Goal: Transaction & Acquisition: Purchase product/service

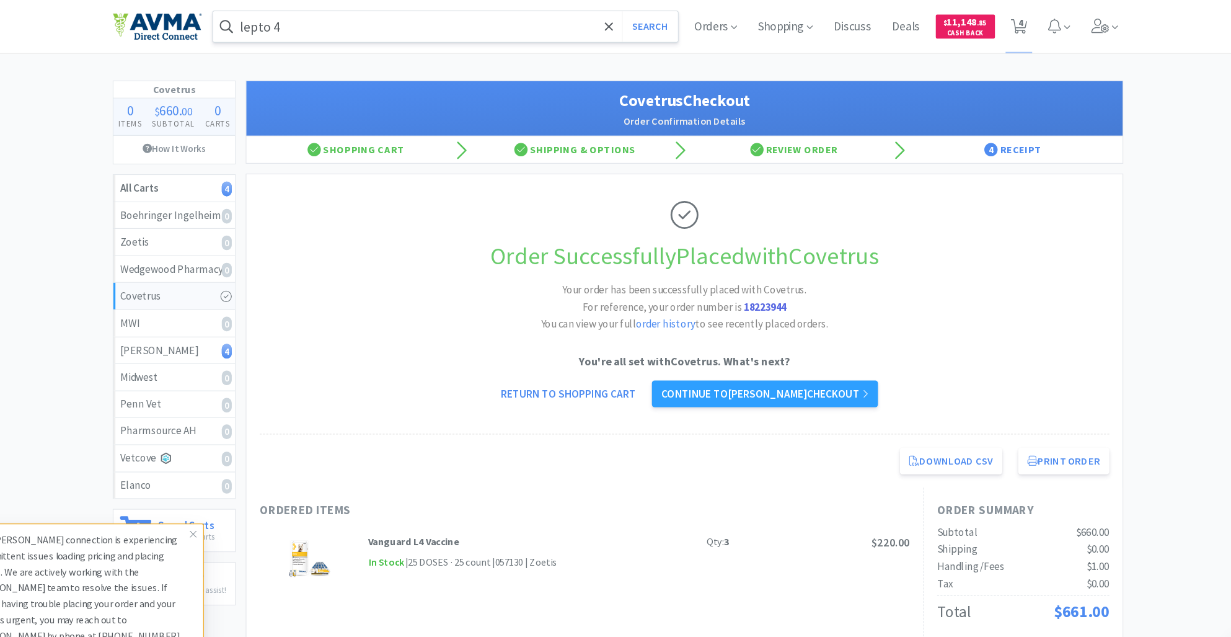
click at [299, 27] on input "lepto 4" at bounding box center [454, 25] width 433 height 29
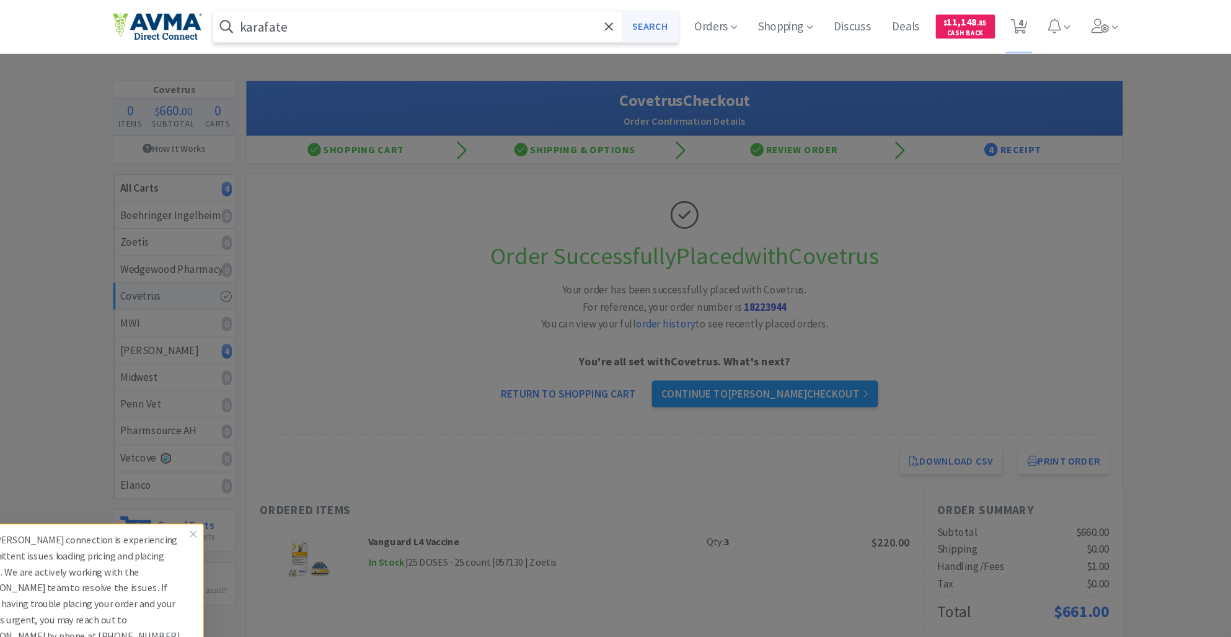
type input "karafate"
click at [649, 19] on button "Search" at bounding box center [644, 25] width 51 height 29
select select "2"
select select "5"
select select "1"
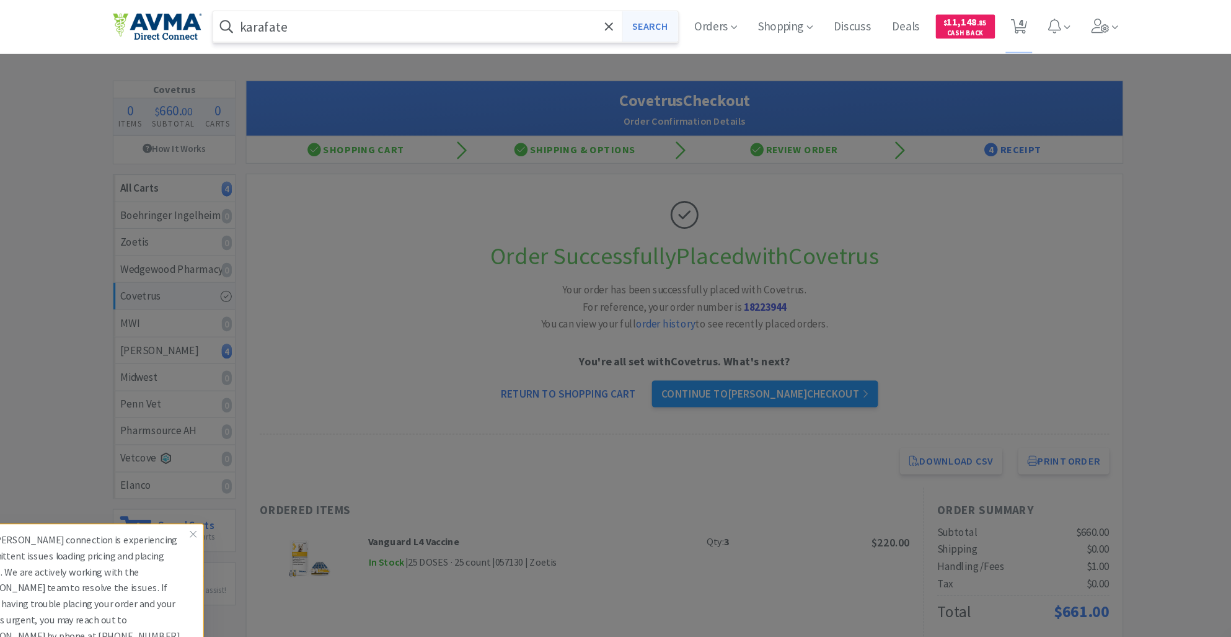
select select "1"
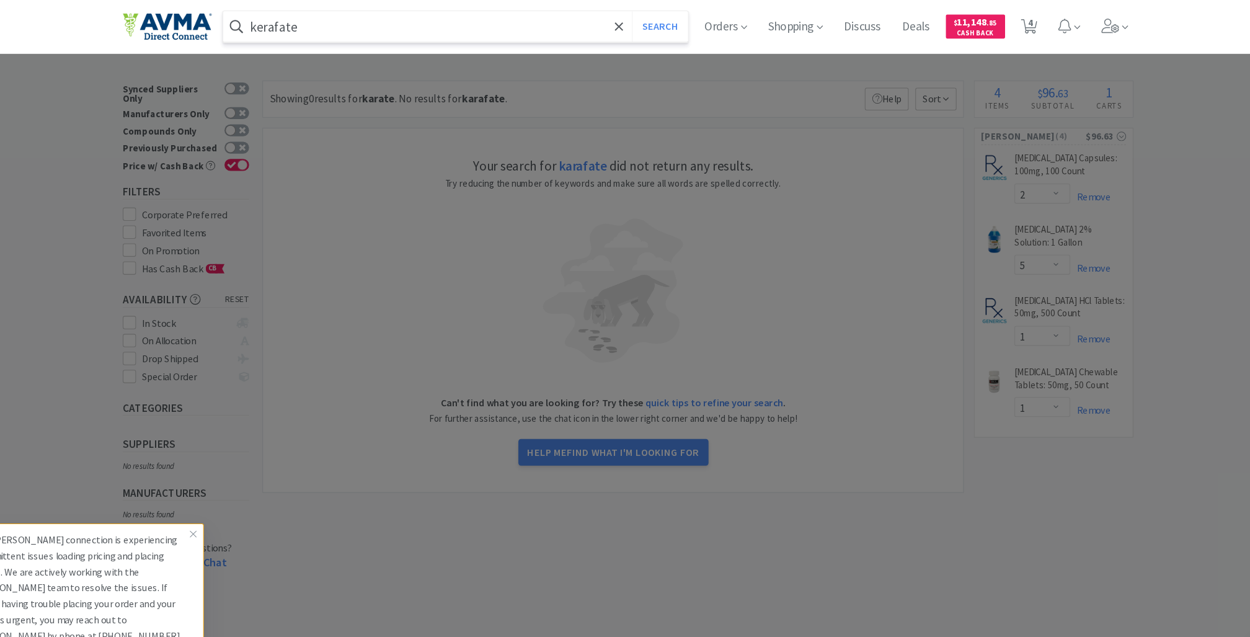
click at [629, 11] on button "Search" at bounding box center [654, 25] width 51 height 29
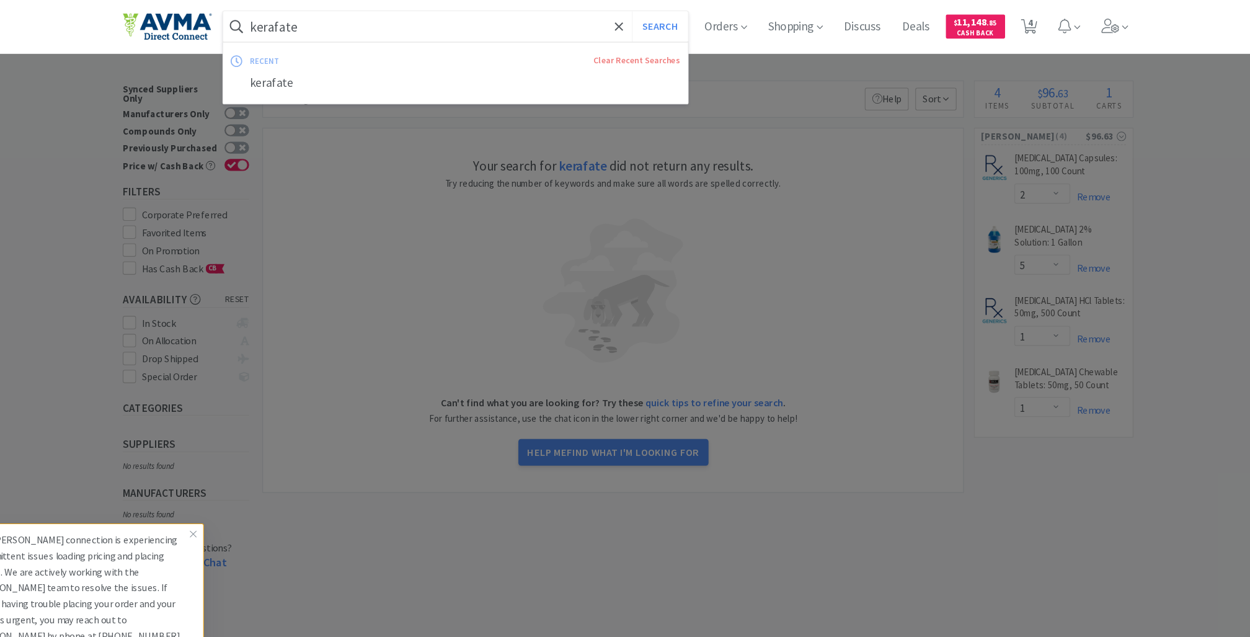
click at [337, 35] on input "kerafate" at bounding box center [463, 25] width 433 height 29
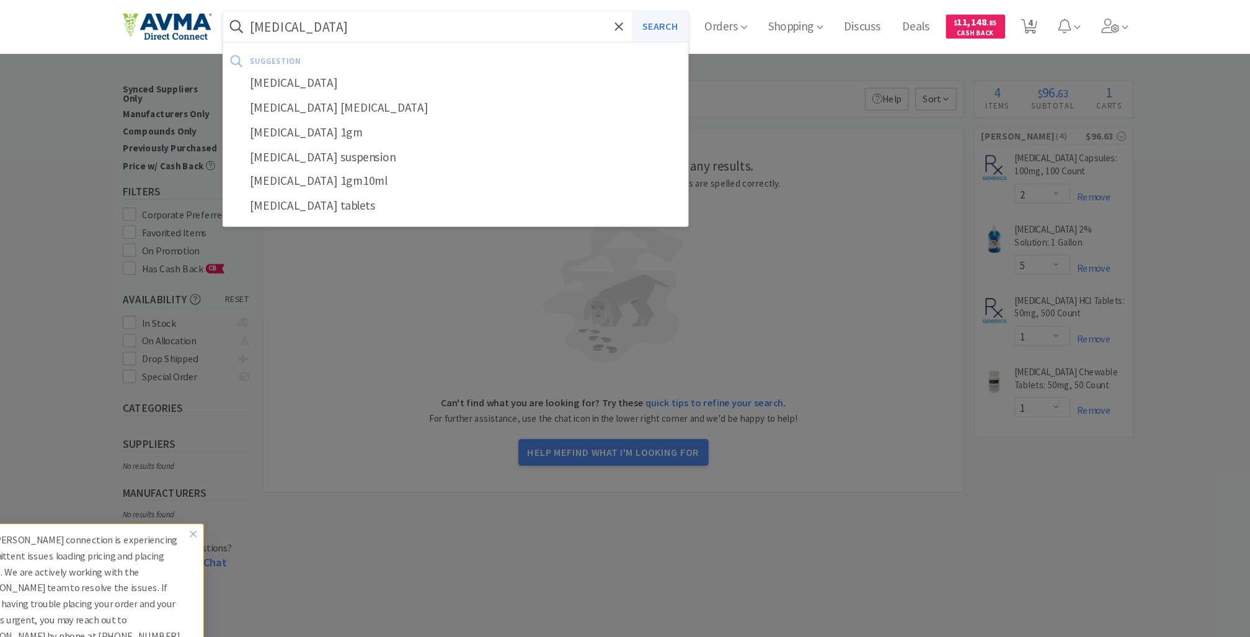
type input "[MEDICAL_DATA]"
click at [657, 21] on button "Search" at bounding box center [654, 25] width 51 height 29
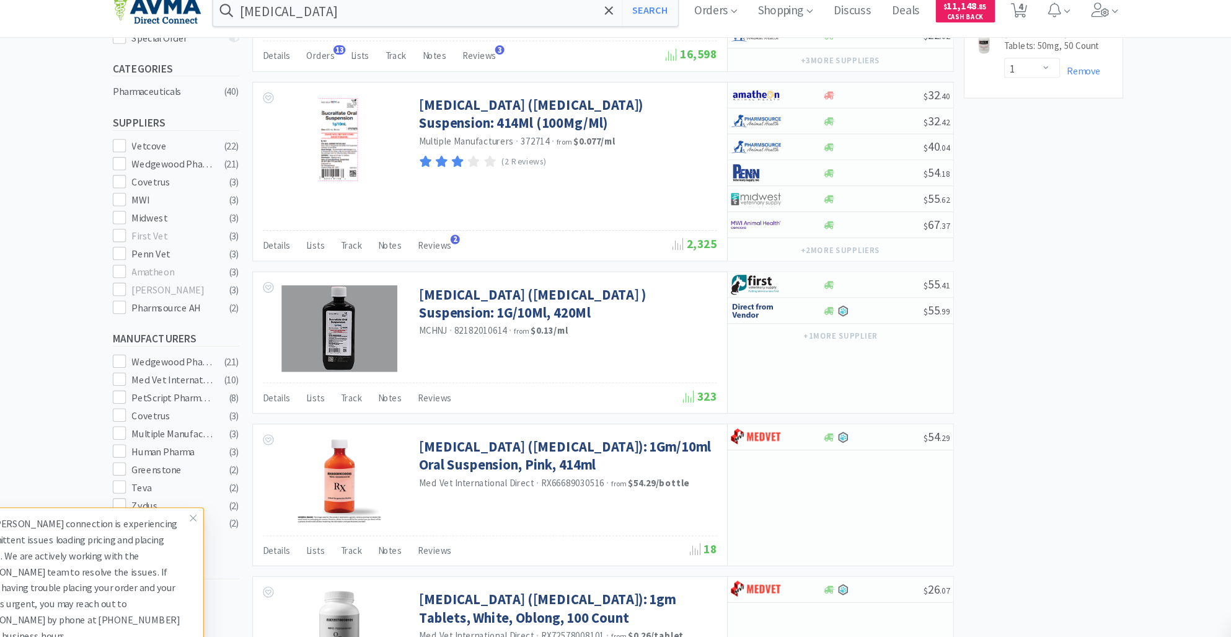
scroll to position [301, 0]
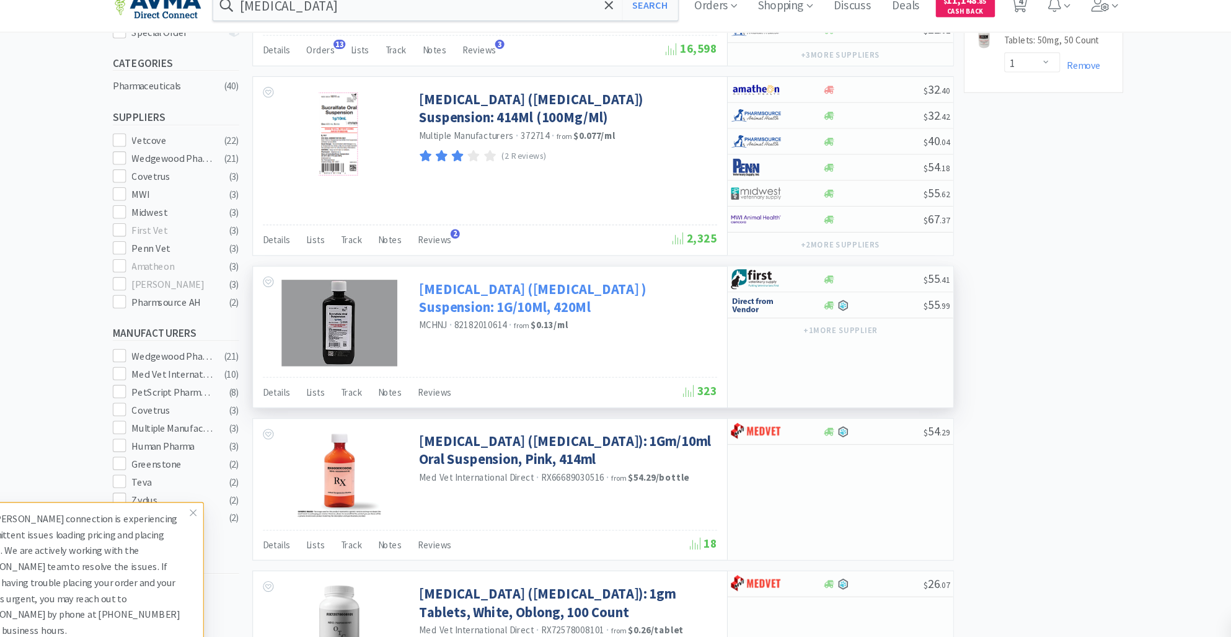
click at [531, 285] on link "[MEDICAL_DATA] ([MEDICAL_DATA] ) Suspension: 1G/10Ml, 420Ml" at bounding box center [567, 298] width 275 height 34
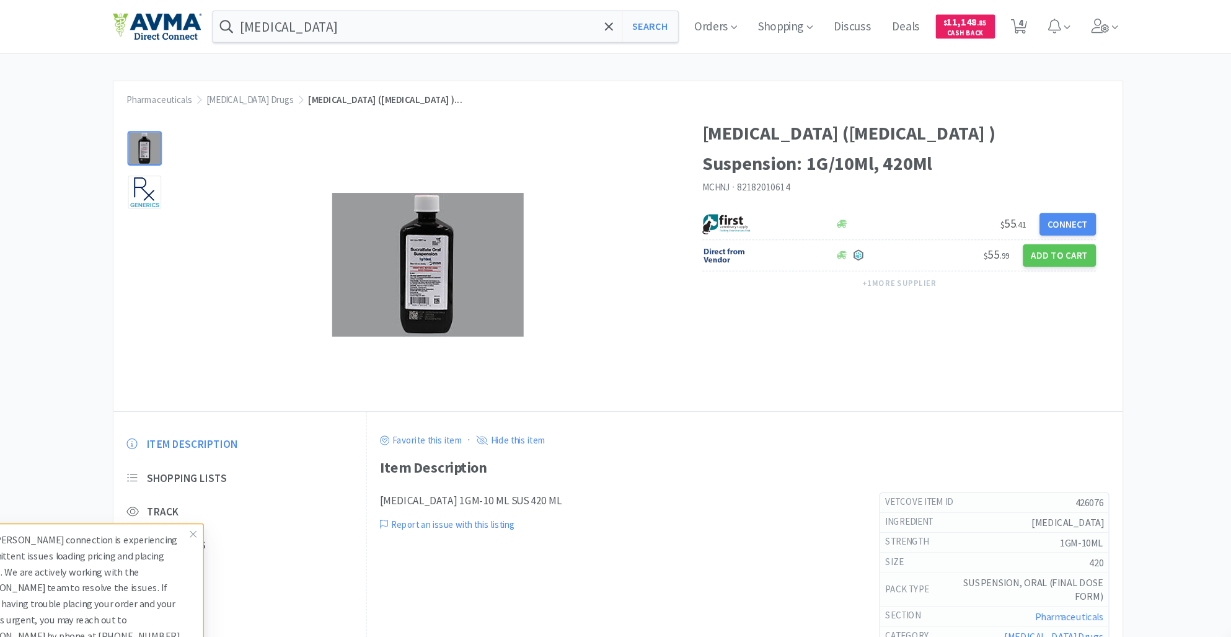
select select "2"
select select "5"
select select "1"
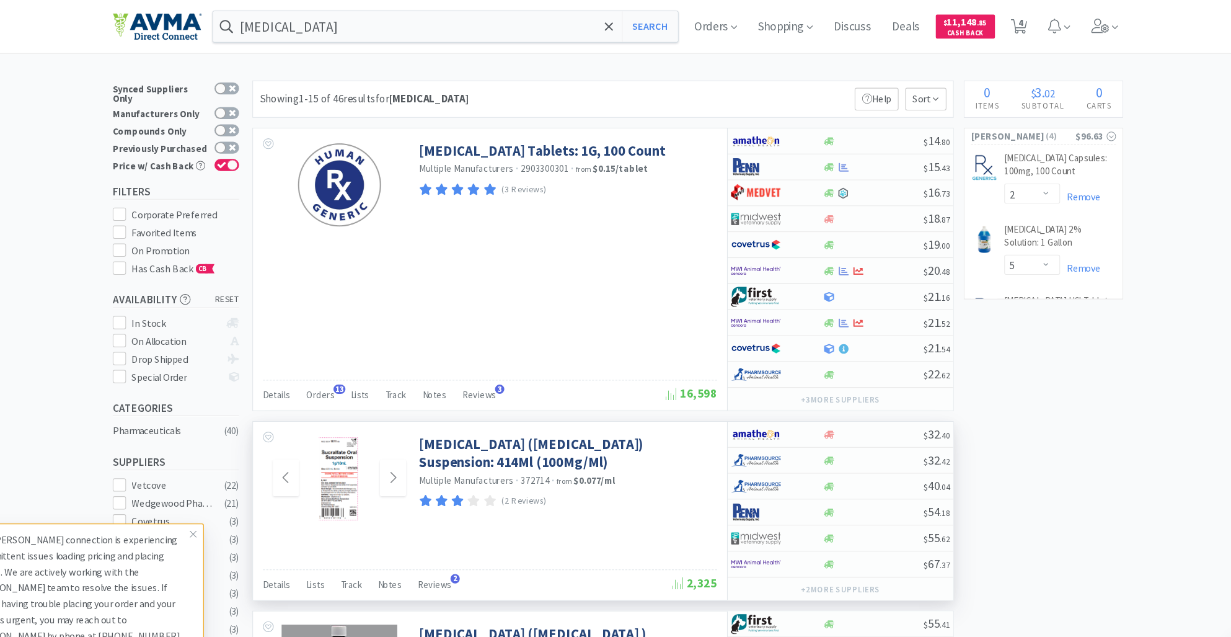
scroll to position [301, 0]
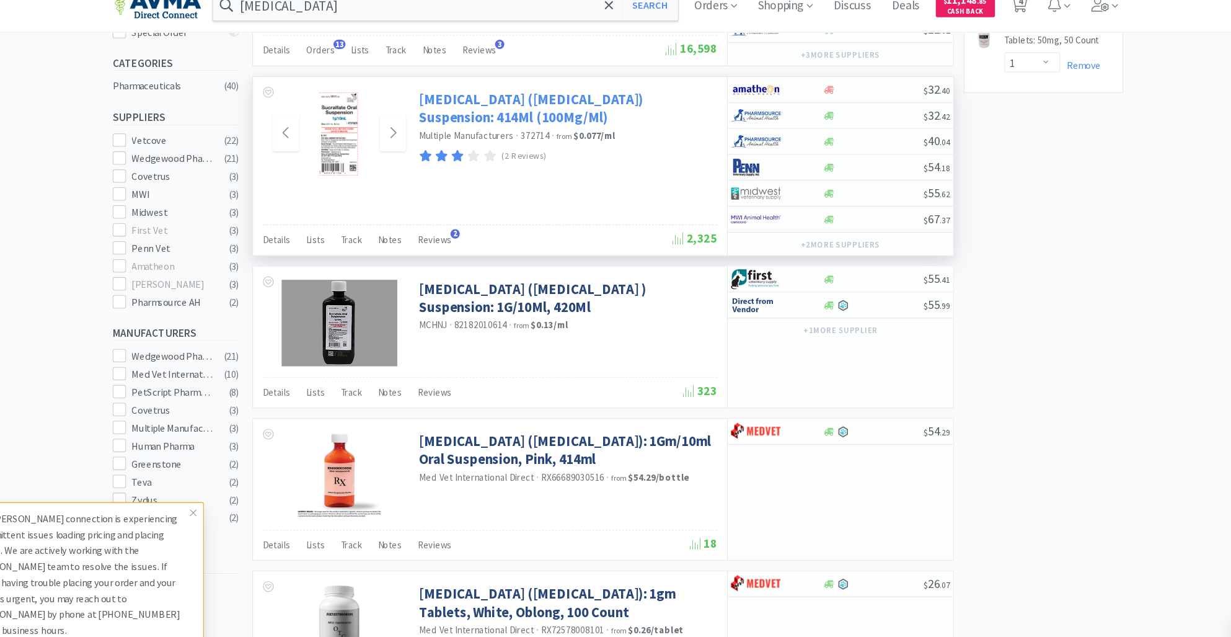
click at [583, 113] on link "[MEDICAL_DATA] ([MEDICAL_DATA]) Suspension: 414Ml (100Mg/Ml)" at bounding box center [567, 121] width 275 height 34
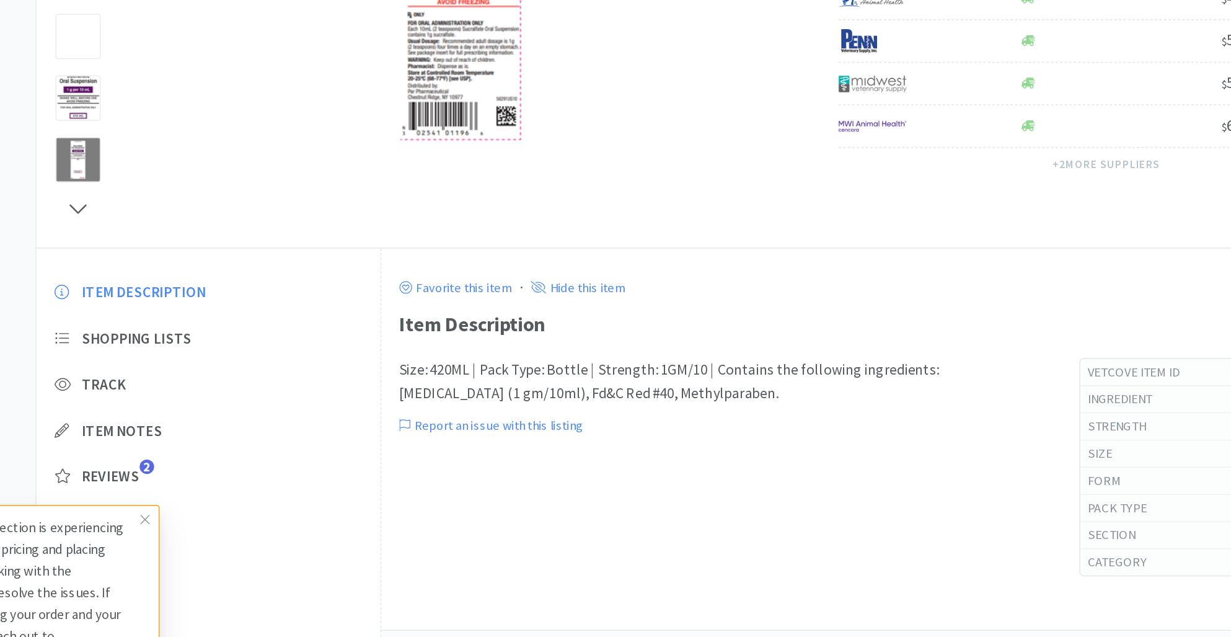
scroll to position [126, 0]
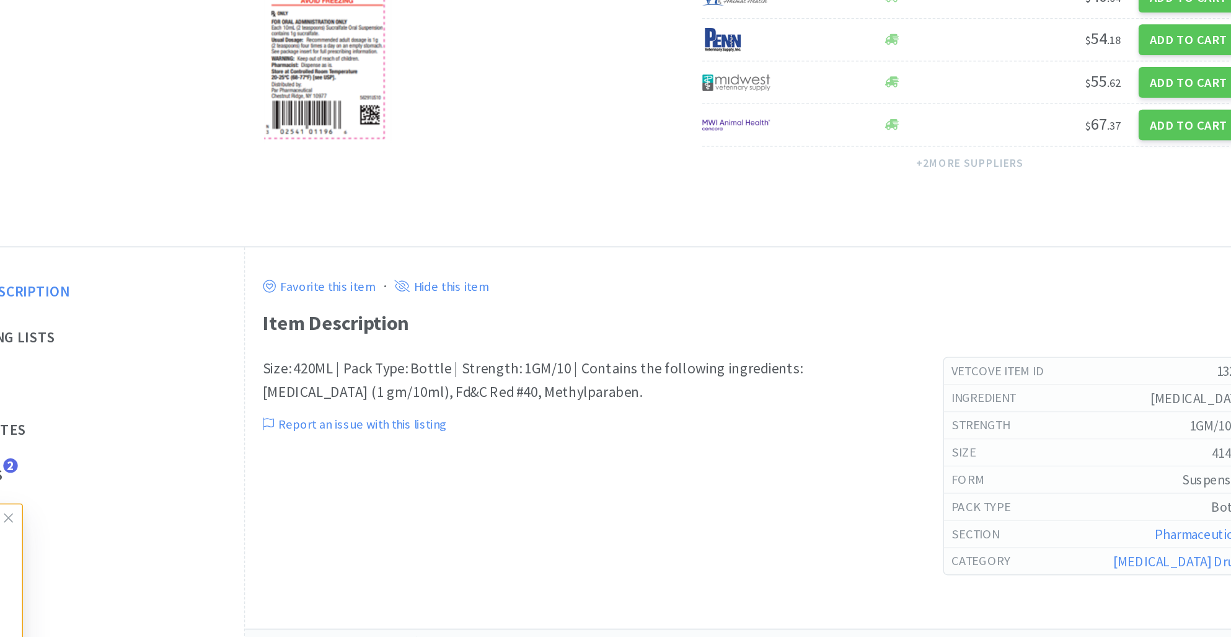
click at [692, 379] on div "Favorite this item · Hide this item Item Description Size: 420ML | Pack Type: B…" at bounding box center [734, 456] width 681 height 263
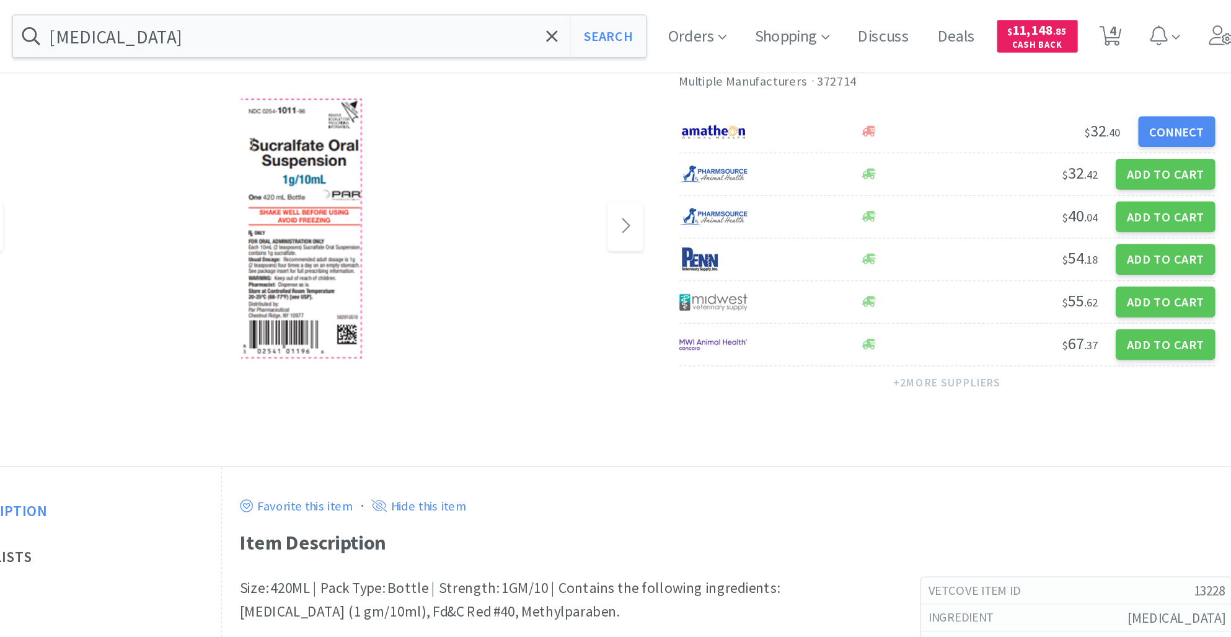
scroll to position [115, 0]
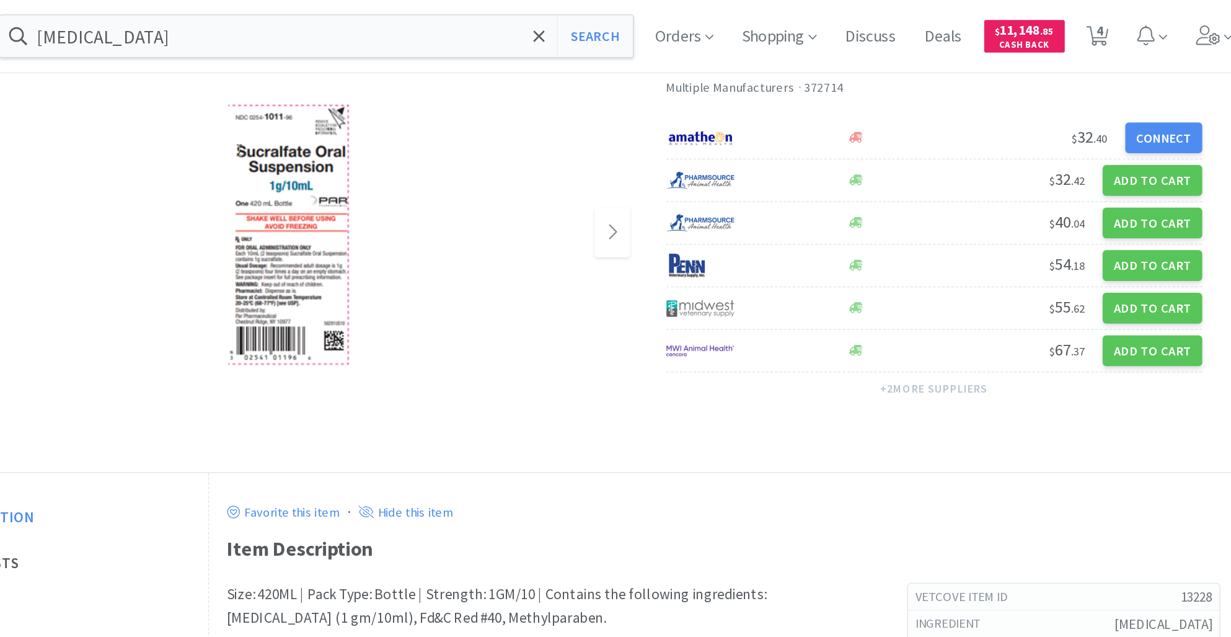
click at [418, 135] on img at bounding box center [437, 159] width 87 height 186
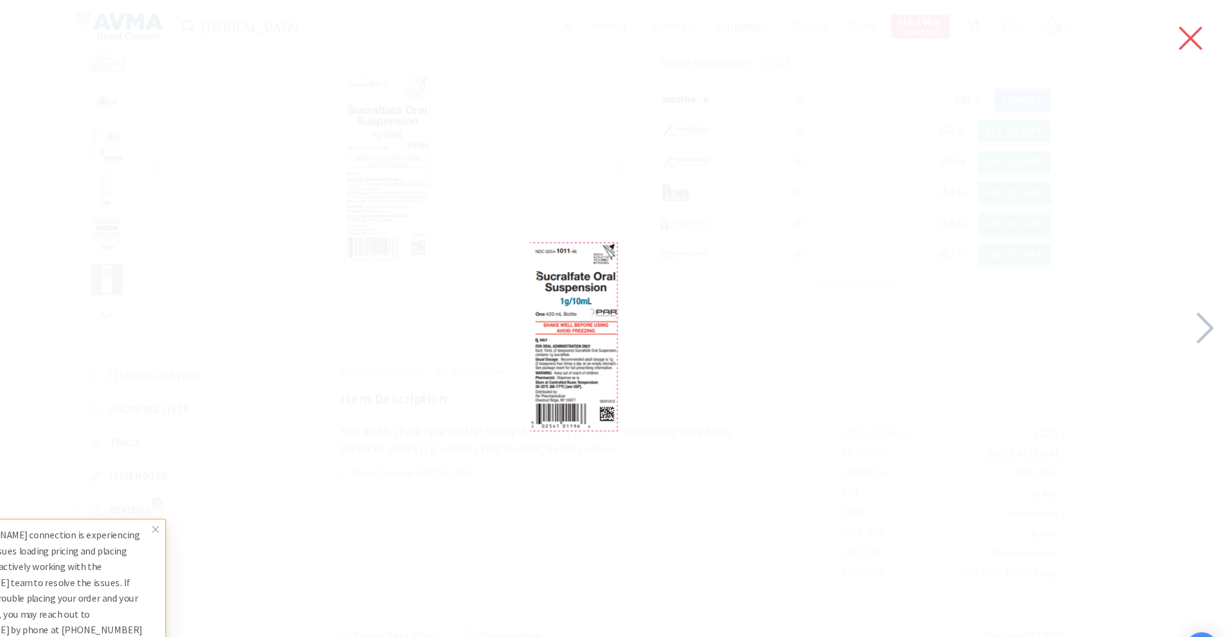
click at [1188, 37] on icon at bounding box center [1193, 36] width 26 height 35
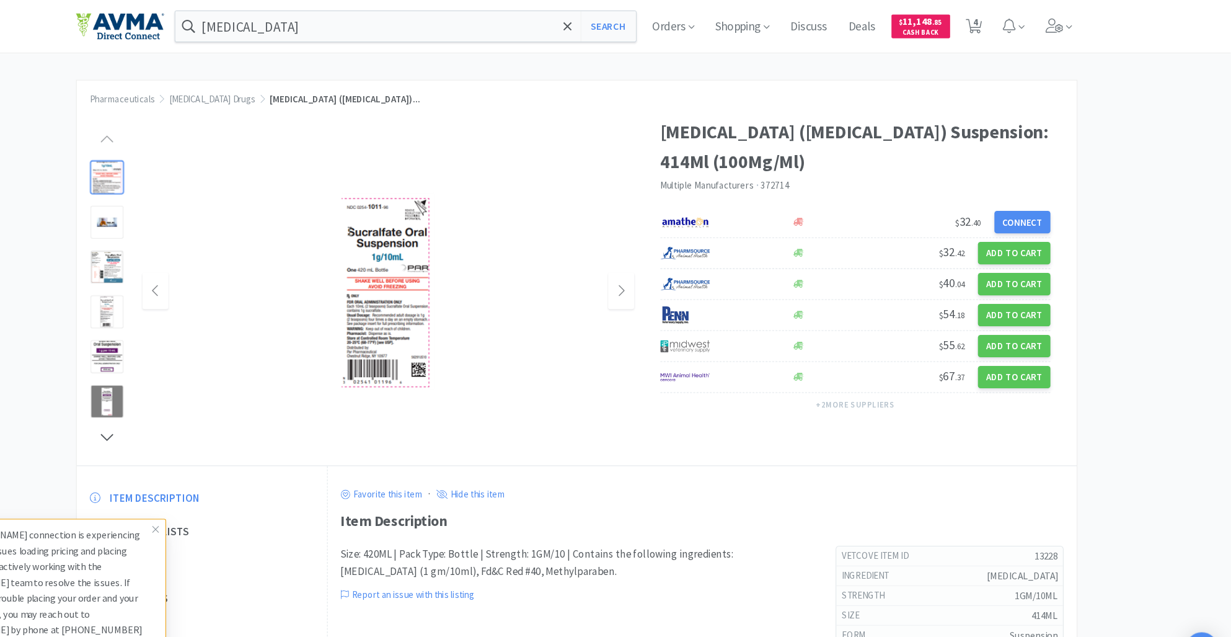
scroll to position [0, 0]
select select "2"
select select "5"
select select "1"
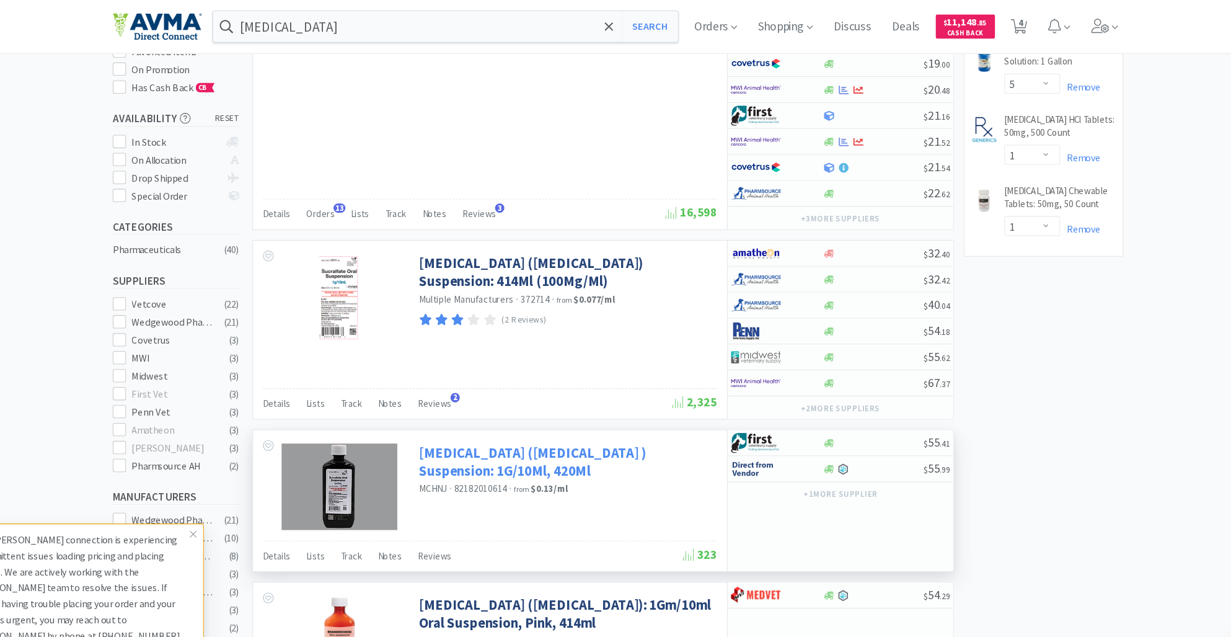
scroll to position [160, 0]
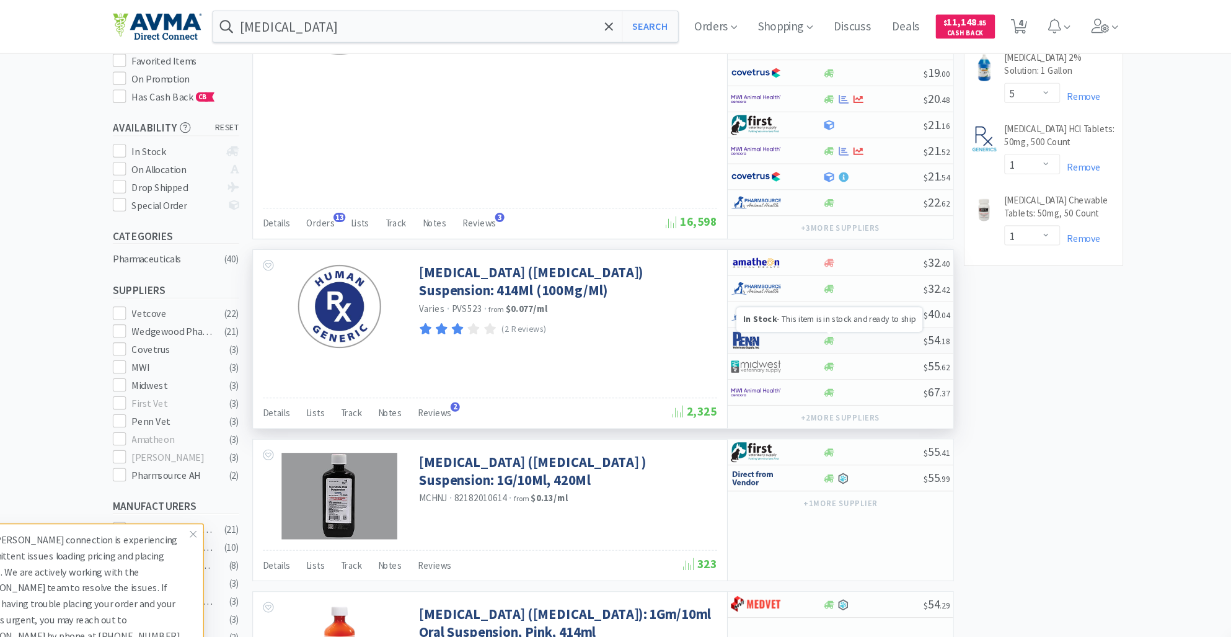
click at [815, 316] on icon at bounding box center [812, 317] width 9 height 7
select select "1"
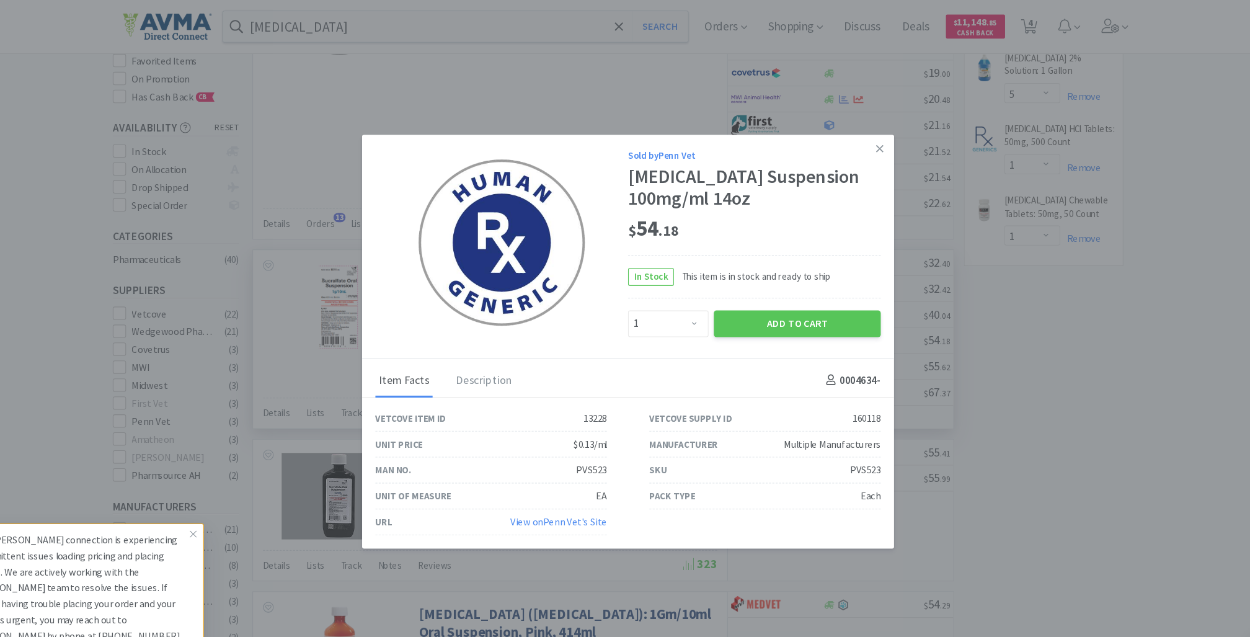
click at [760, 288] on div "Add to Cart" at bounding box center [782, 301] width 161 height 30
click at [763, 299] on button "Add to Cart" at bounding box center [783, 301] width 156 height 25
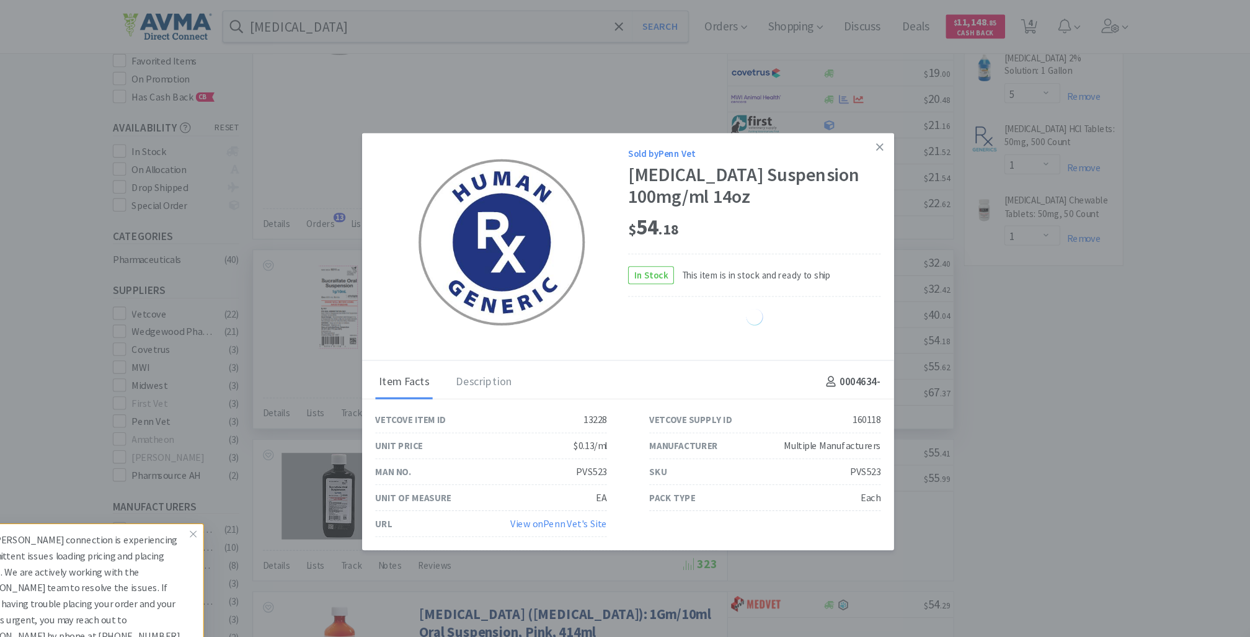
select select "1"
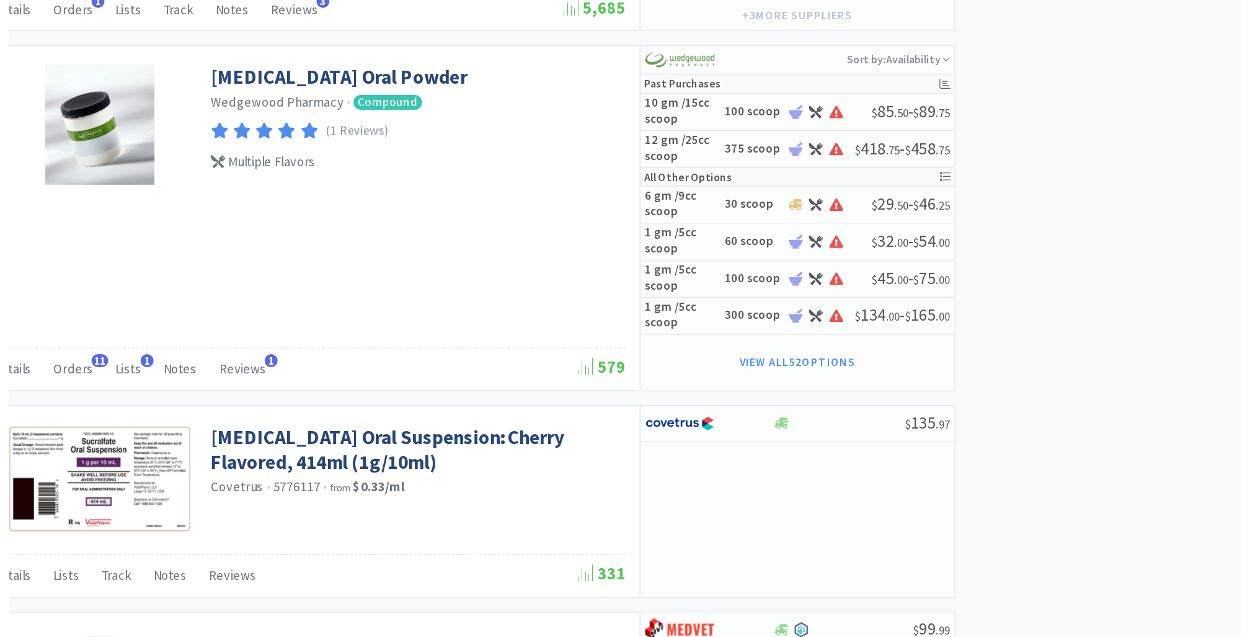
scroll to position [1151, 0]
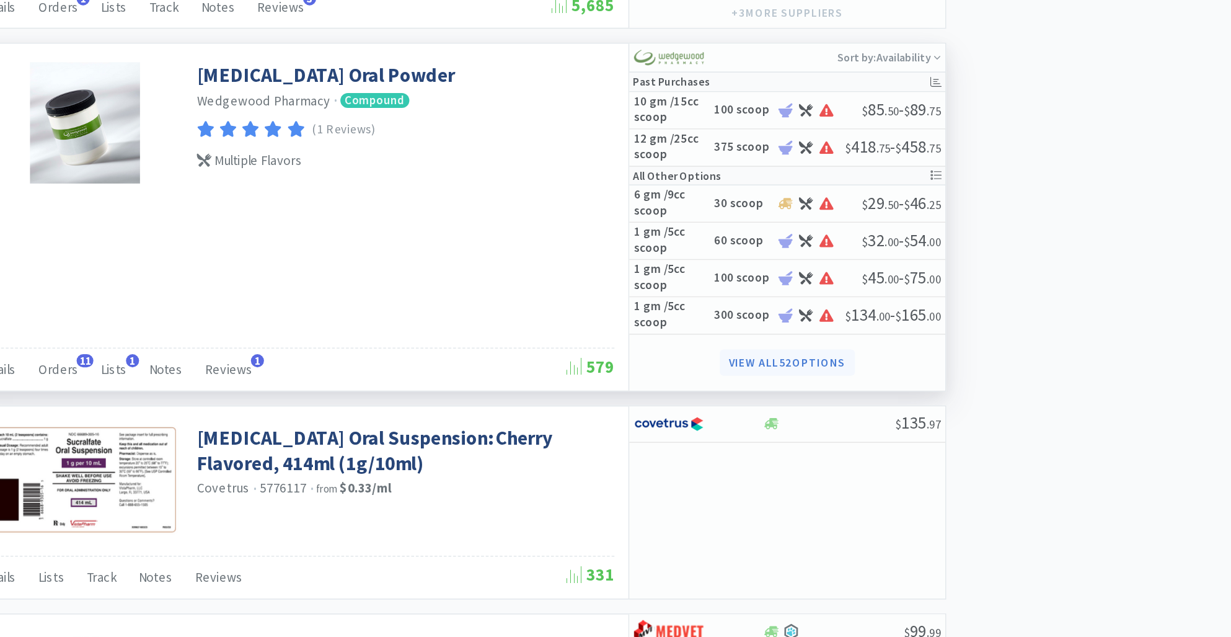
click at [816, 371] on button "View all 52 Options" at bounding box center [823, 374] width 90 height 17
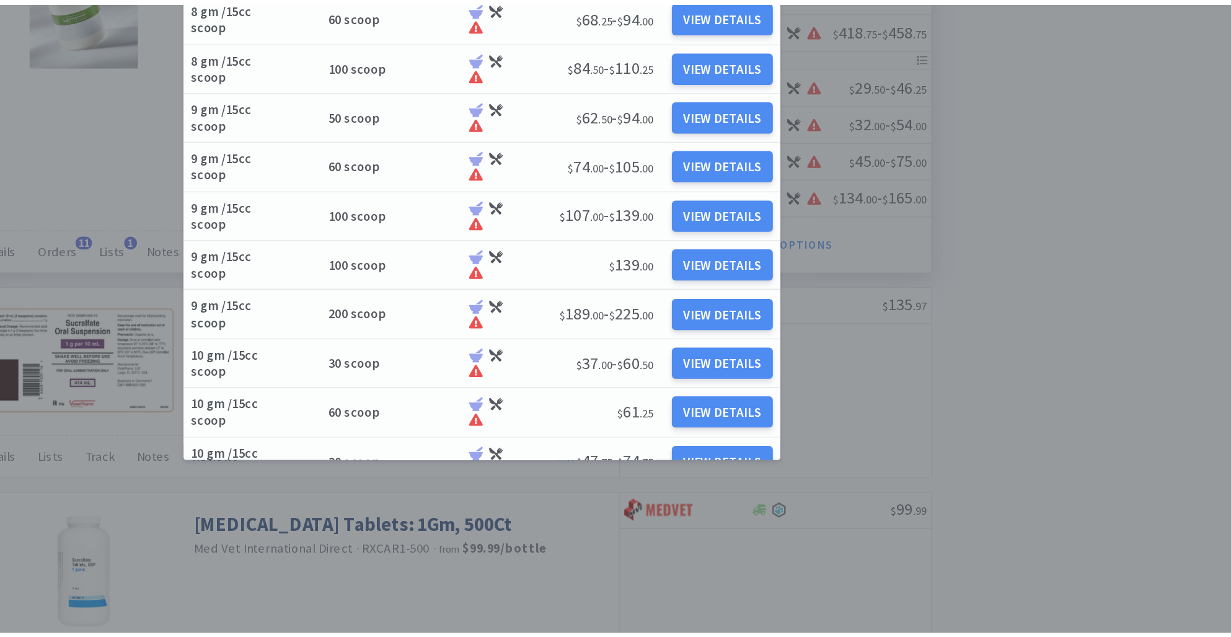
scroll to position [495, 0]
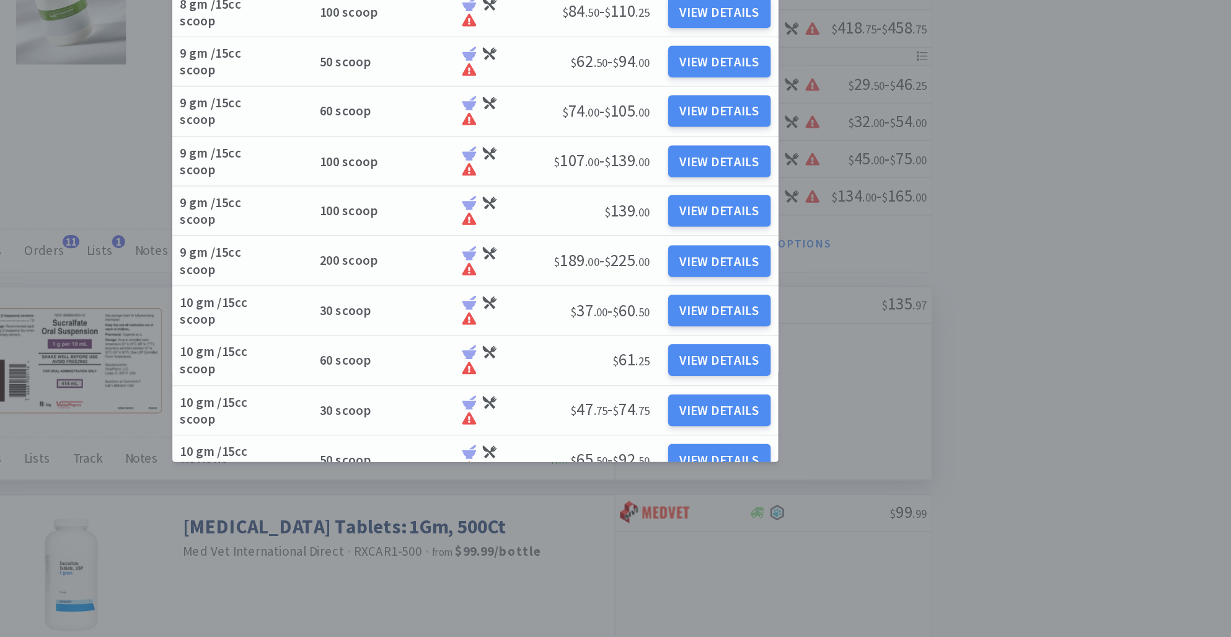
click at [820, 520] on div "$ 135 . 97" at bounding box center [813, 468] width 211 height 128
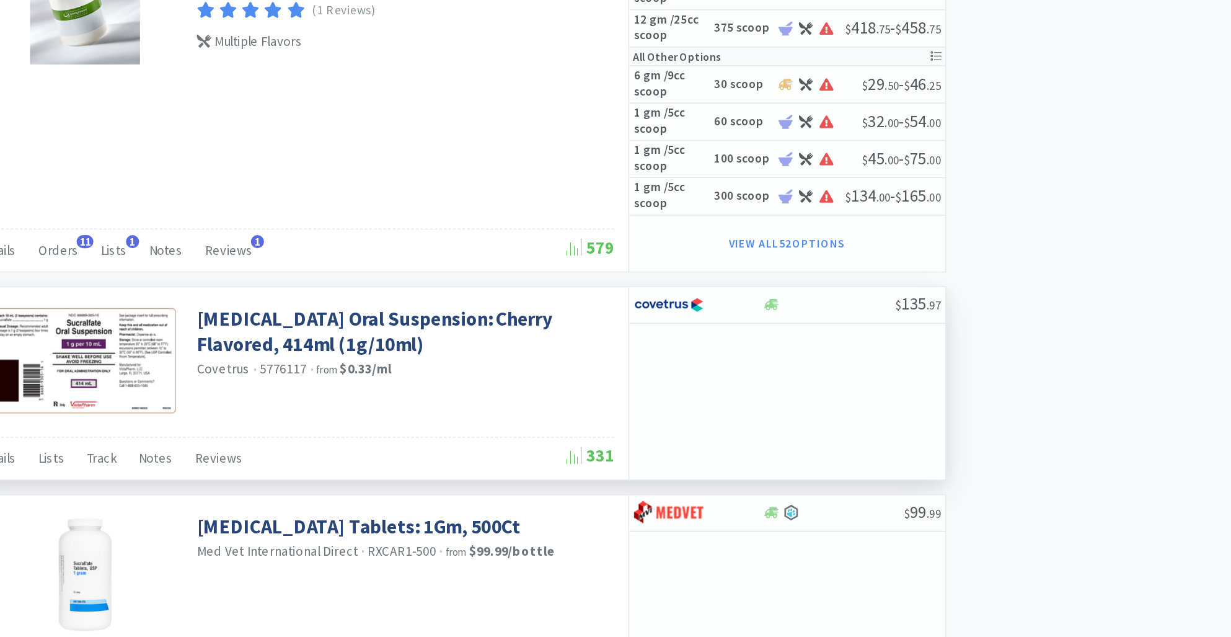
click at [820, 521] on div "$ 135 . 97" at bounding box center [822, 468] width 211 height 128
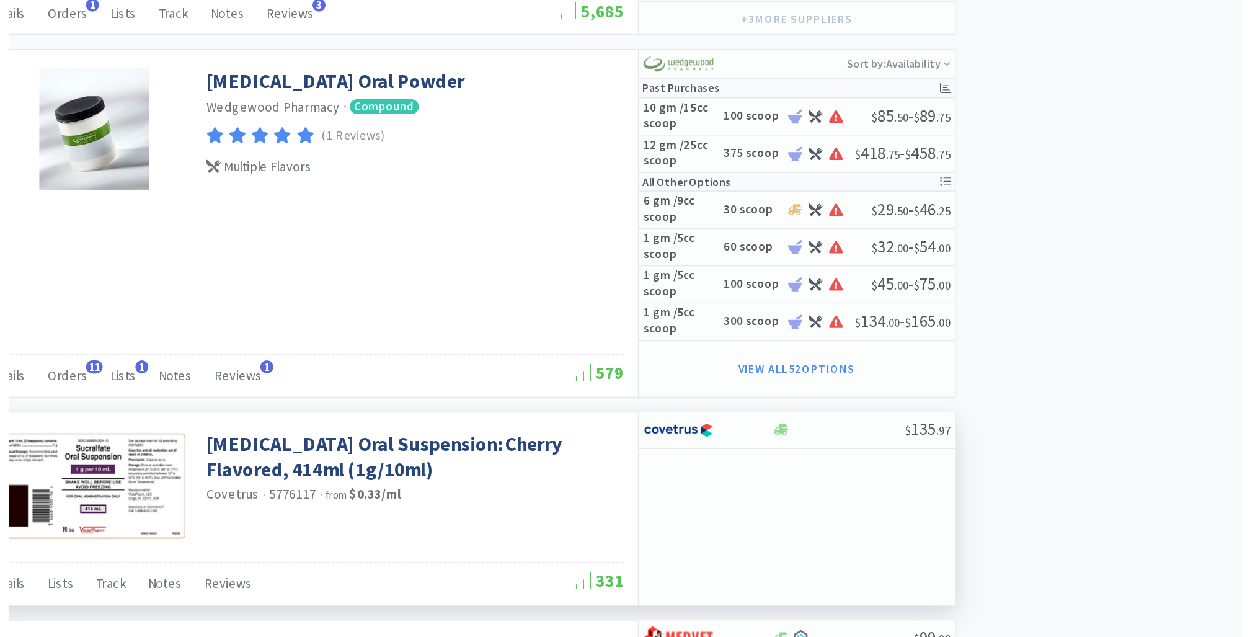
scroll to position [1151, 0]
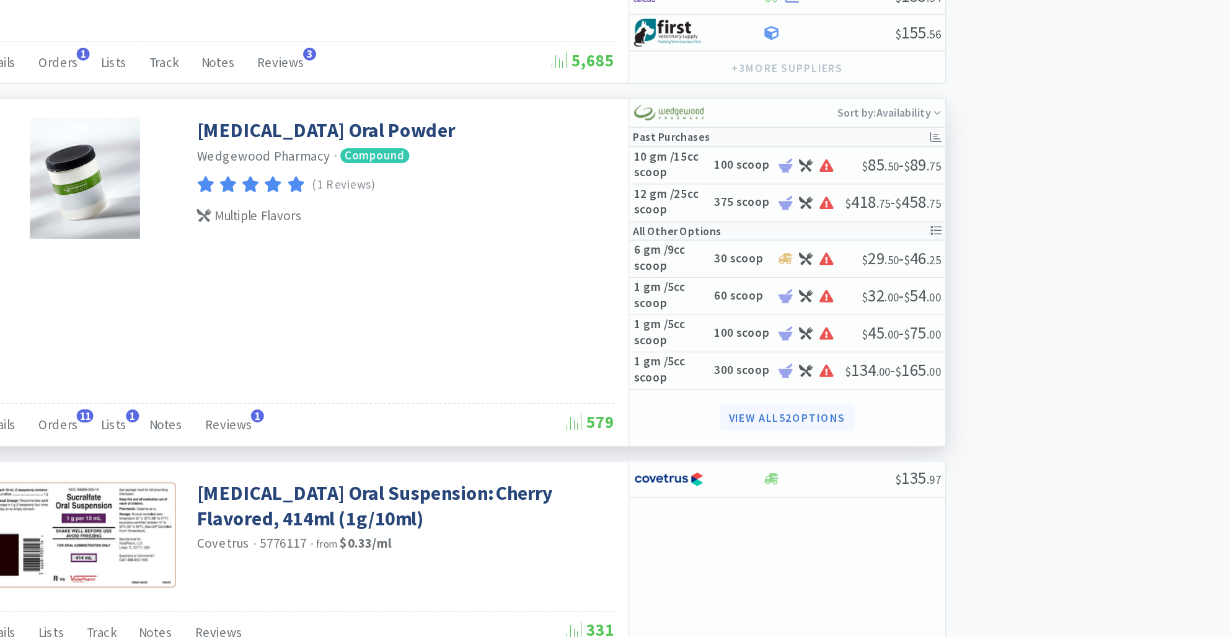
click at [837, 372] on button "View all 52 Options" at bounding box center [823, 374] width 90 height 17
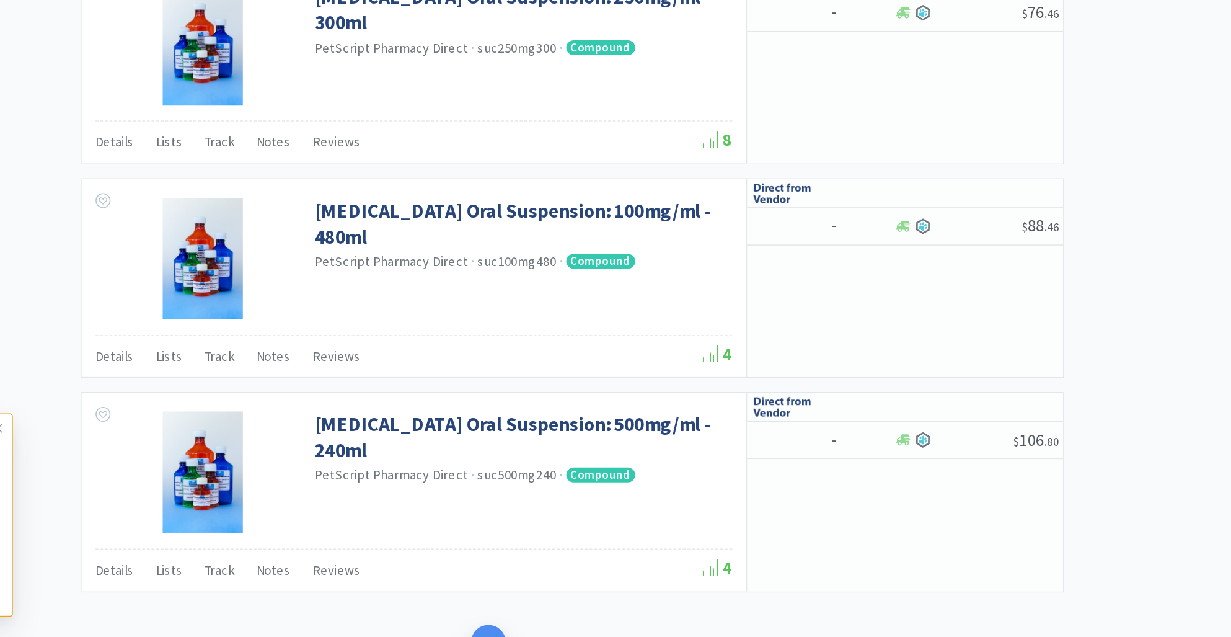
scroll to position [2008, 0]
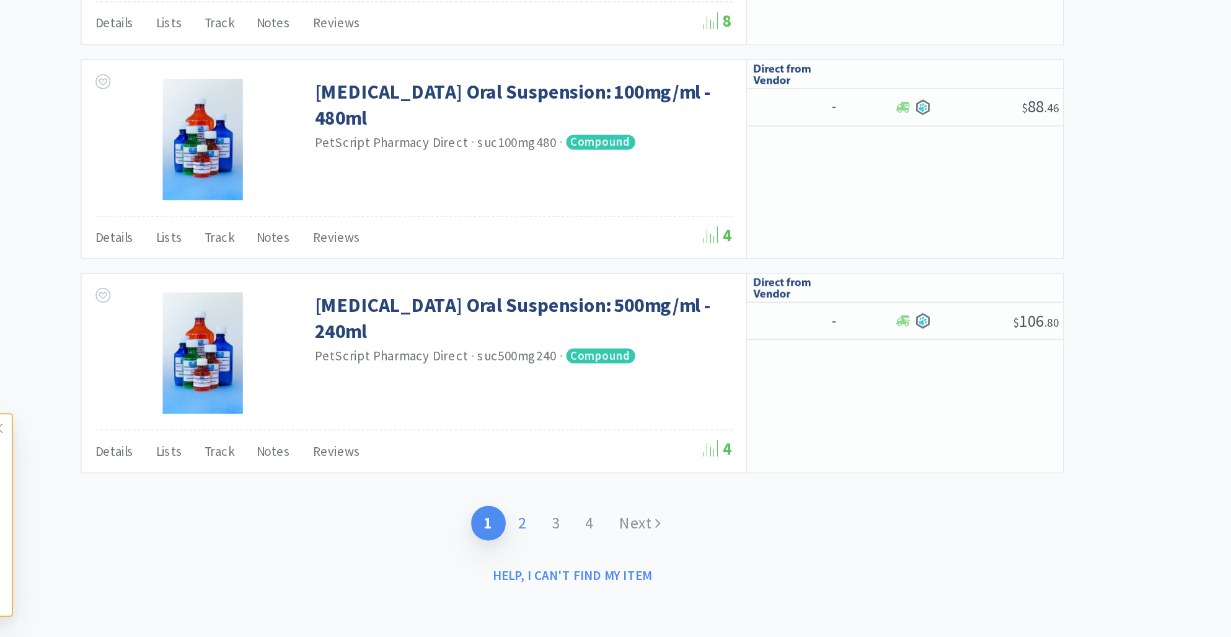
click at [571, 558] on link "2" at bounding box center [568, 560] width 22 height 23
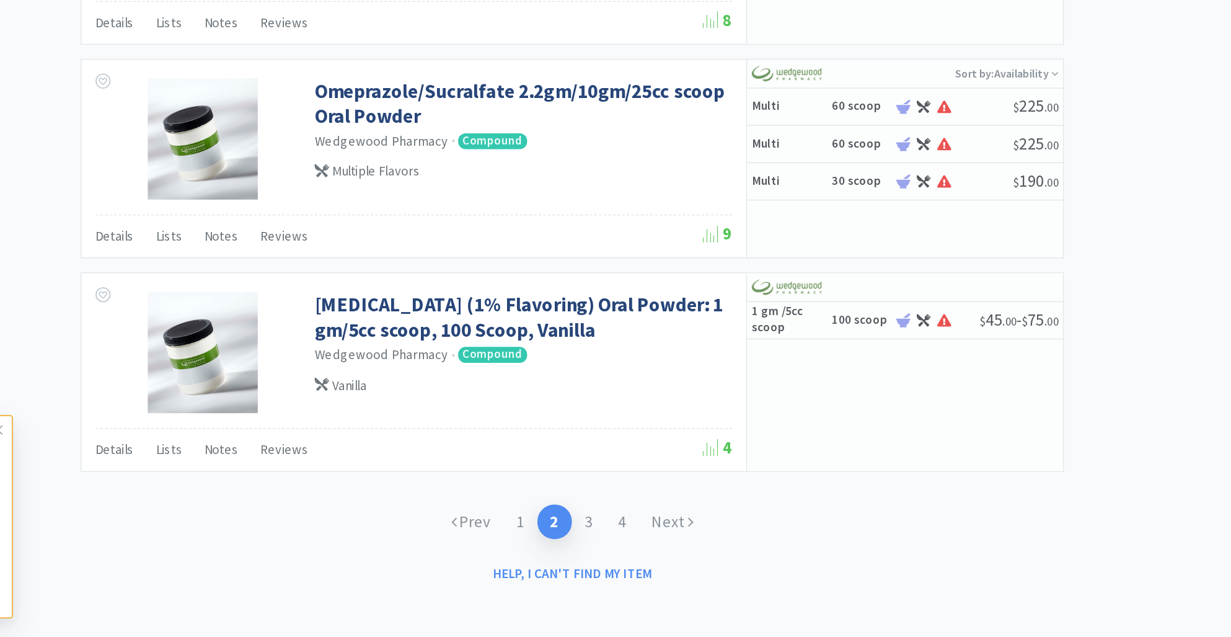
scroll to position [1709, 0]
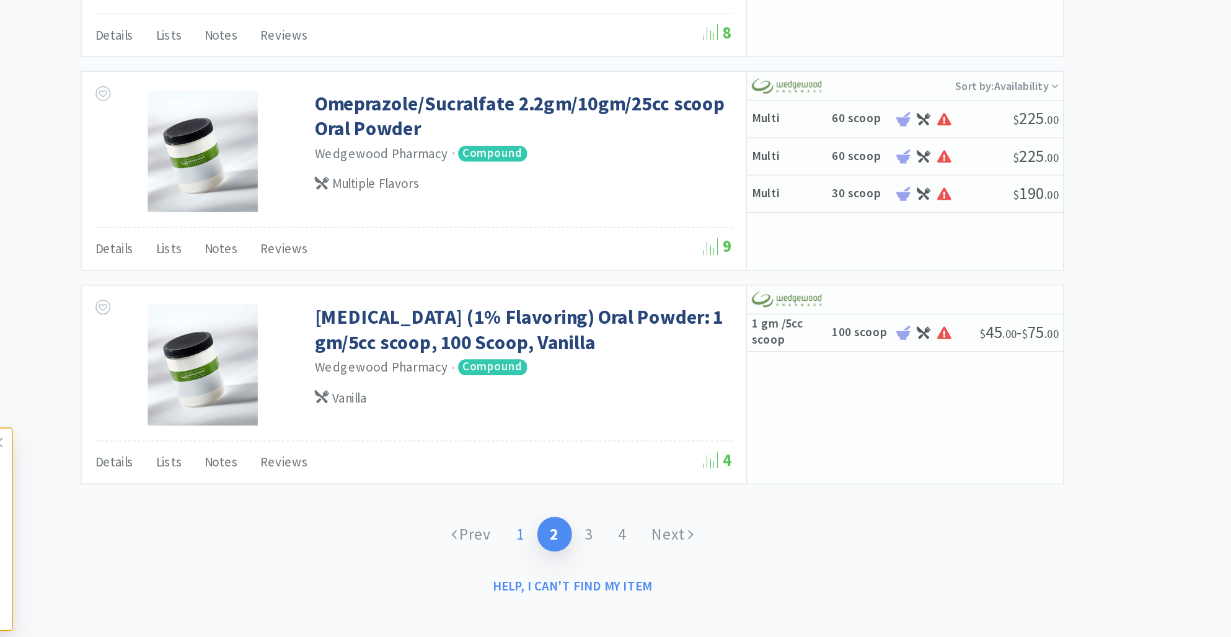
click at [568, 561] on link "1" at bounding box center [567, 558] width 22 height 23
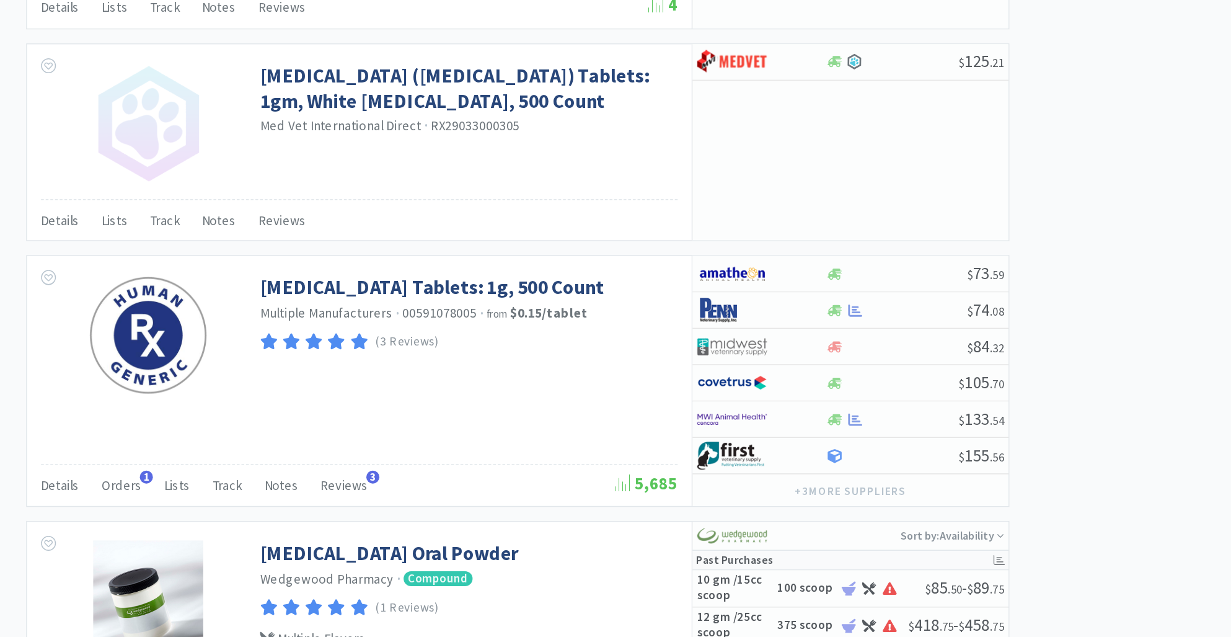
scroll to position [755, 0]
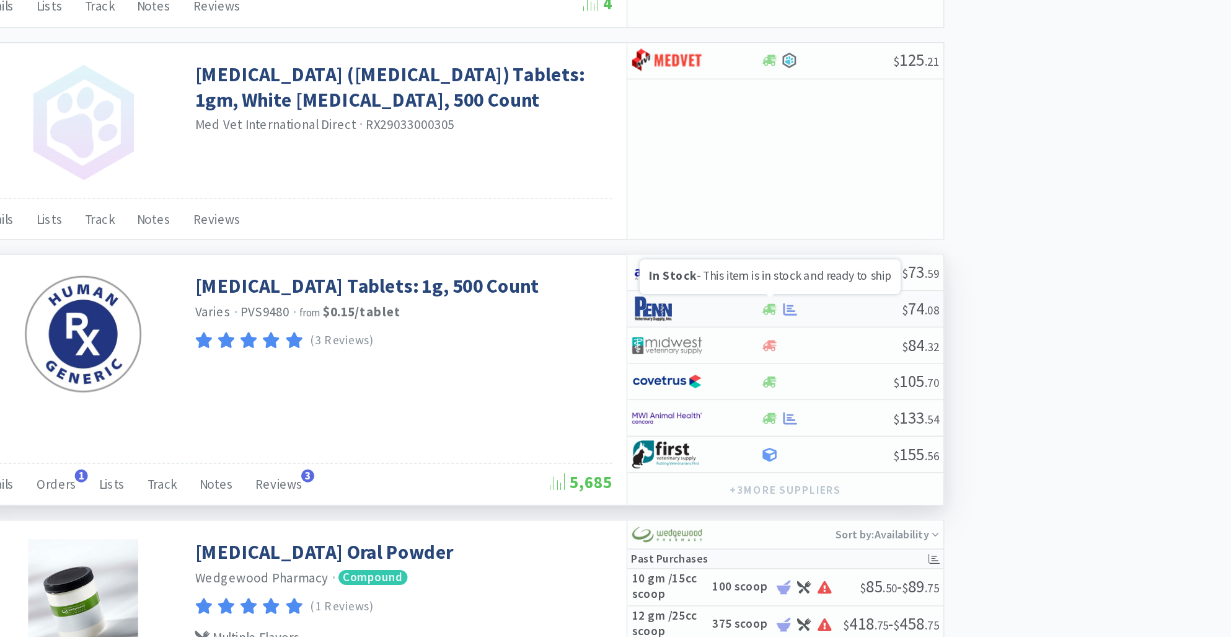
click at [812, 415] on icon at bounding box center [812, 418] width 9 height 7
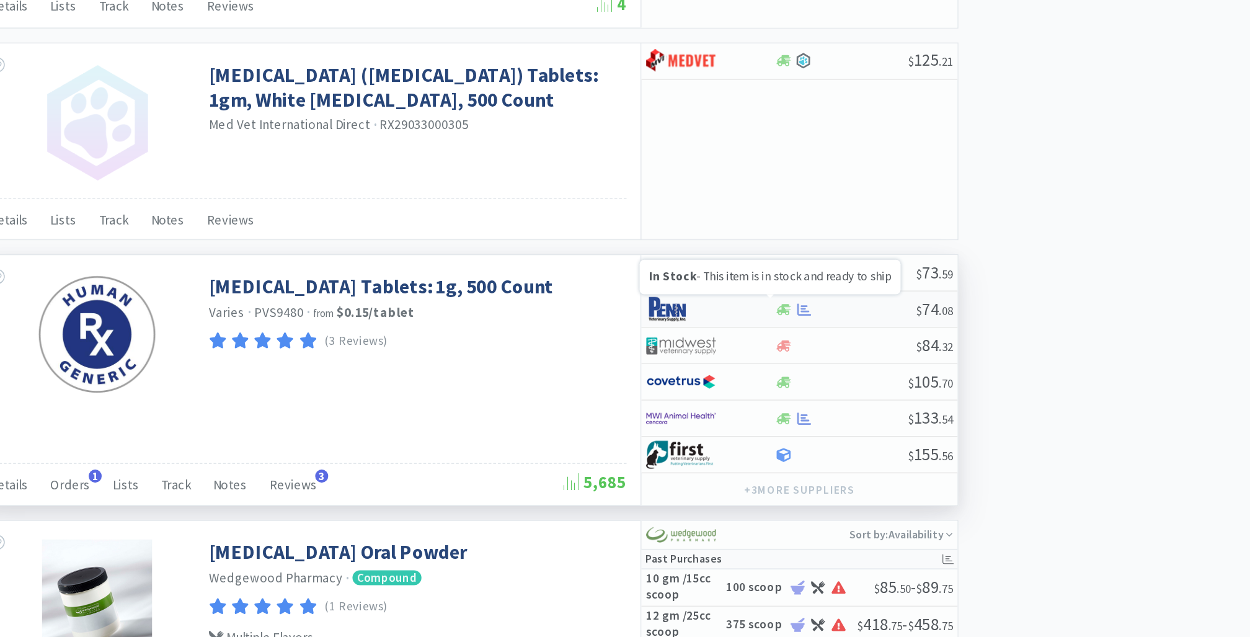
select select "1"
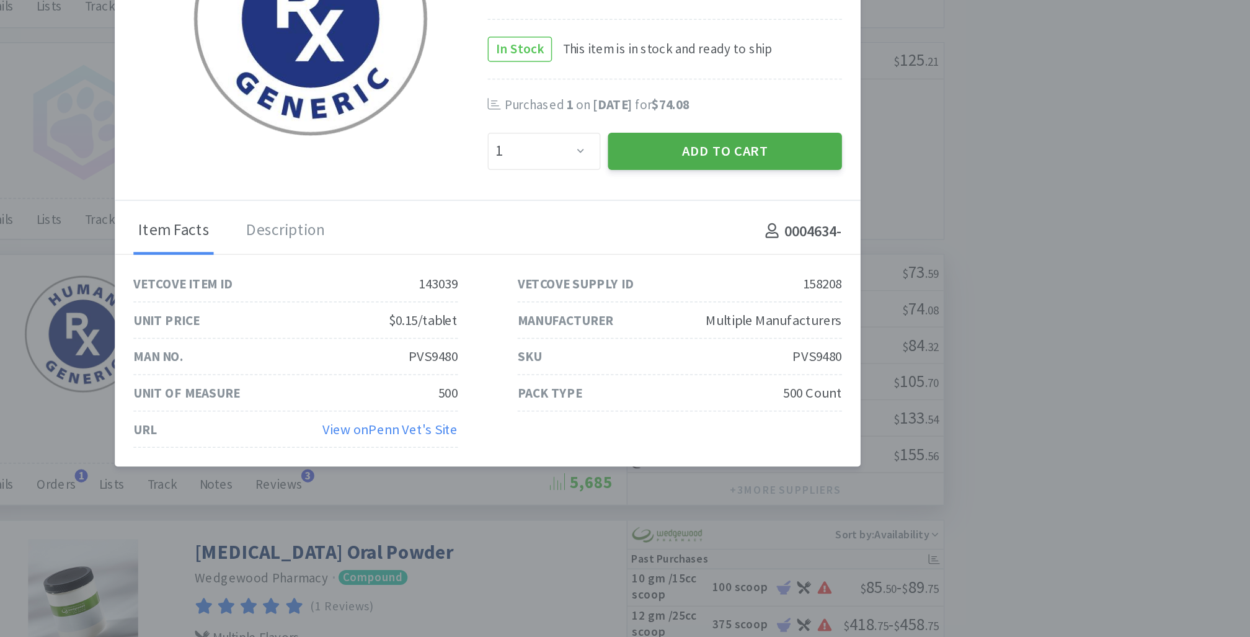
click at [780, 314] on button "Add to Cart" at bounding box center [783, 313] width 156 height 25
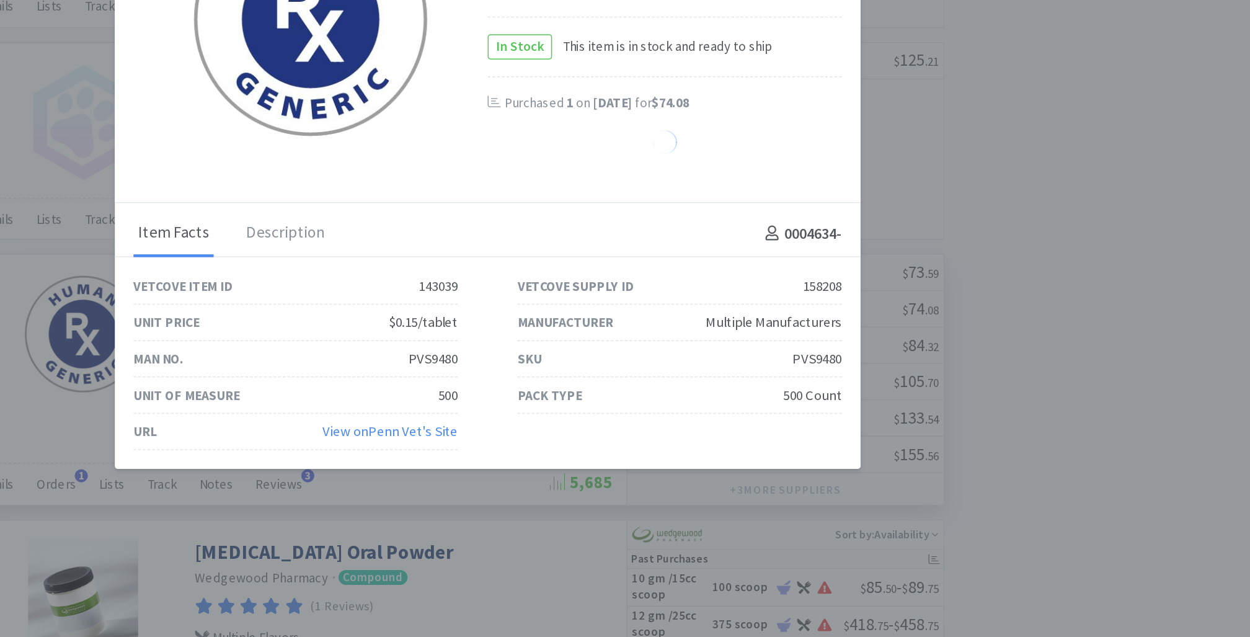
select select "1"
